Goal: Task Accomplishment & Management: Use online tool/utility

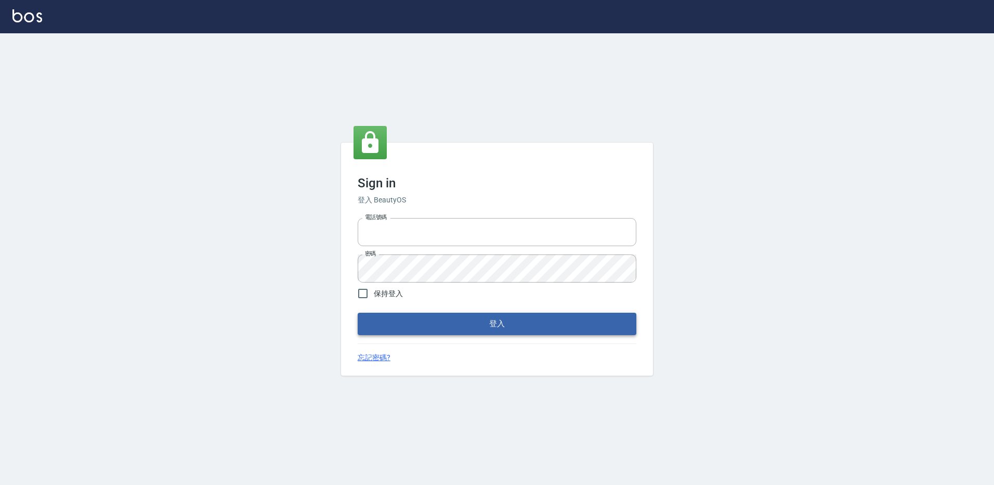
type input "27222158"
click at [411, 327] on button "登入" at bounding box center [497, 324] width 279 height 22
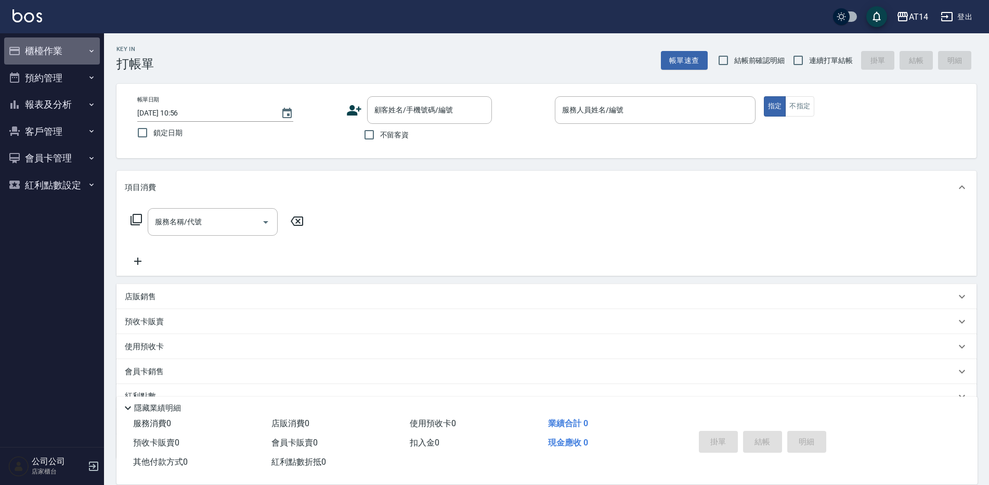
click at [83, 44] on button "櫃檯作業" at bounding box center [52, 50] width 96 height 27
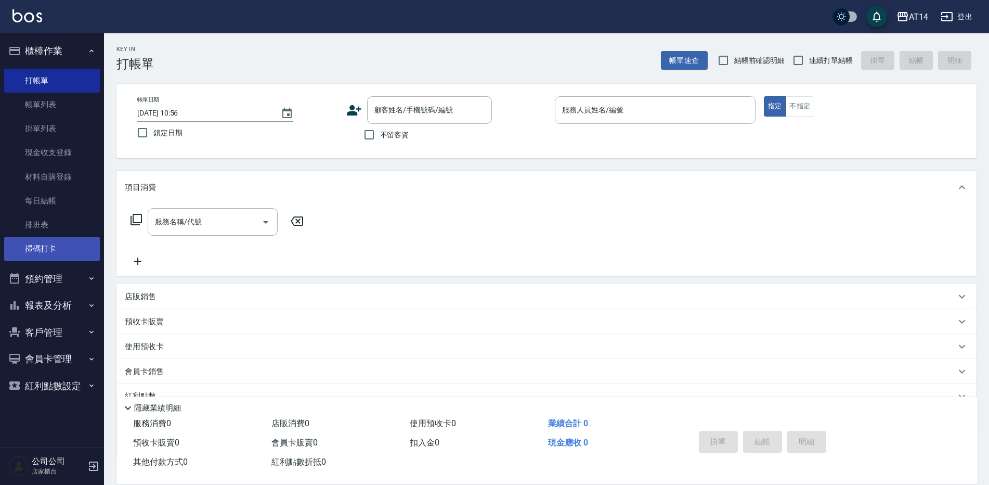
click at [57, 251] on link "掃碼打卡" at bounding box center [52, 249] width 96 height 24
